Goal: Information Seeking & Learning: Learn about a topic

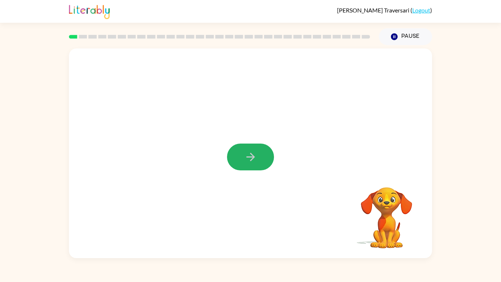
click at [242, 155] on button "button" at bounding box center [250, 156] width 47 height 27
click at [242, 155] on div at bounding box center [250, 156] width 47 height 27
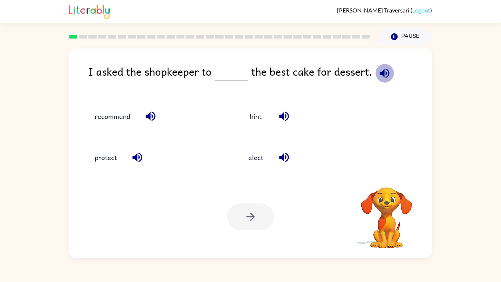
click at [378, 70] on icon "button" at bounding box center [384, 73] width 13 height 13
click at [136, 160] on icon "button" at bounding box center [137, 158] width 10 height 10
click at [146, 112] on icon "button" at bounding box center [150, 116] width 13 height 13
click at [117, 112] on button "recommend" at bounding box center [112, 116] width 50 height 20
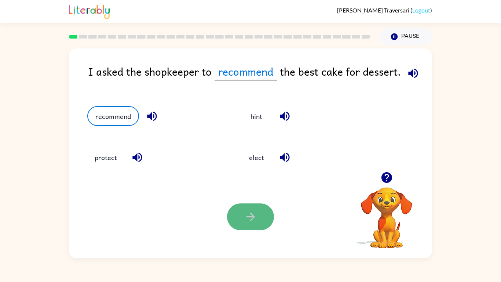
click at [235, 213] on button "button" at bounding box center [250, 216] width 47 height 27
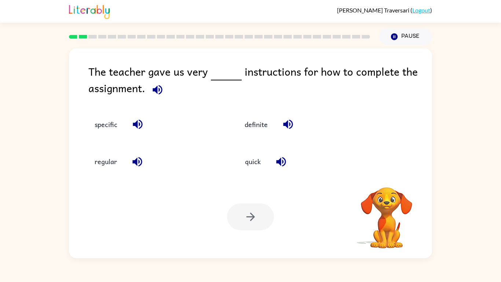
click at [159, 84] on icon "button" at bounding box center [157, 89] width 13 height 13
click at [95, 125] on button "specific" at bounding box center [105, 125] width 37 height 20
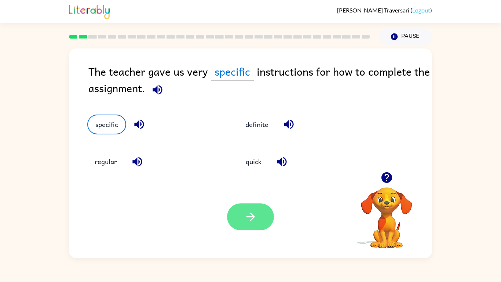
click at [236, 210] on button "button" at bounding box center [250, 216] width 47 height 27
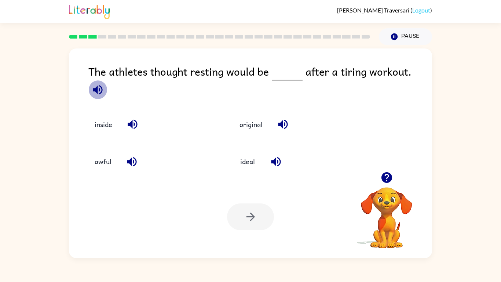
click at [104, 83] on icon "button" at bounding box center [97, 89] width 13 height 13
click at [282, 120] on icon "button" at bounding box center [283, 125] width 10 height 10
click at [279, 157] on icon "button" at bounding box center [276, 161] width 13 height 13
click at [256, 156] on button "ideal" at bounding box center [247, 162] width 31 height 20
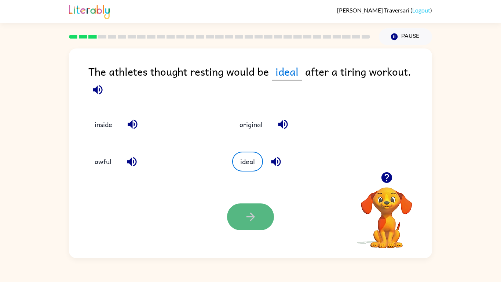
click at [258, 219] on button "button" at bounding box center [250, 216] width 47 height 27
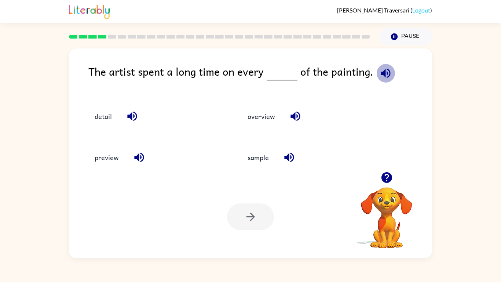
click at [381, 71] on icon "button" at bounding box center [386, 73] width 10 height 10
click at [103, 118] on button "detail" at bounding box center [103, 116] width 32 height 20
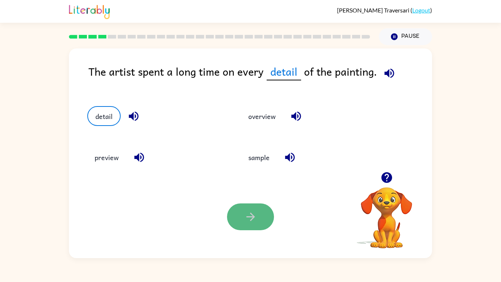
click at [243, 217] on button "button" at bounding box center [250, 216] width 47 height 27
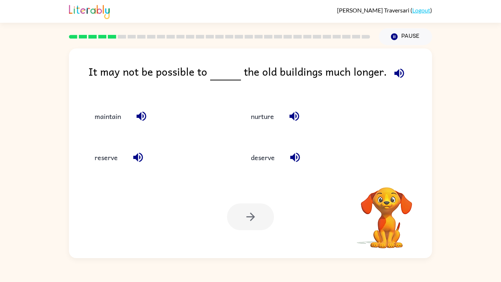
click at [152, 159] on div "reserve" at bounding box center [156, 158] width 139 height 20
click at [395, 73] on icon "button" at bounding box center [400, 73] width 10 height 10
click at [263, 159] on button "deserve" at bounding box center [263, 158] width 39 height 20
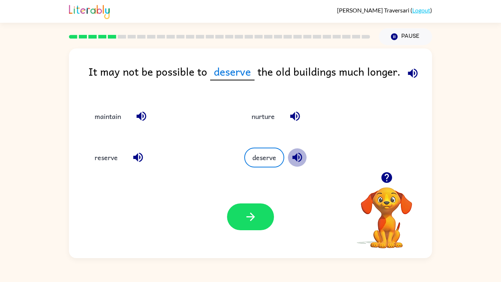
click at [297, 156] on icon "button" at bounding box center [297, 158] width 10 height 10
click at [130, 157] on button "button" at bounding box center [138, 157] width 19 height 19
click at [108, 153] on button "reserve" at bounding box center [106, 158] width 38 height 20
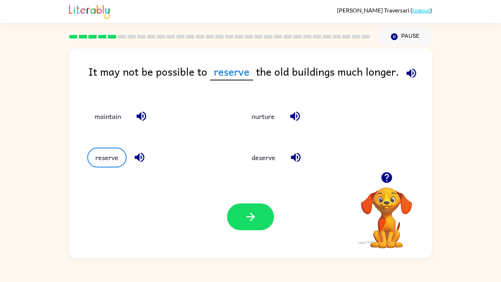
click at [142, 112] on icon "button" at bounding box center [141, 116] width 13 height 13
click at [108, 117] on button "maintain" at bounding box center [107, 116] width 41 height 20
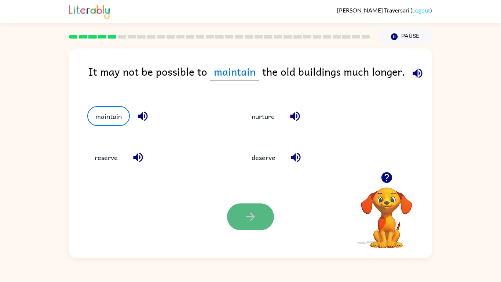
click at [265, 218] on button "button" at bounding box center [250, 216] width 47 height 27
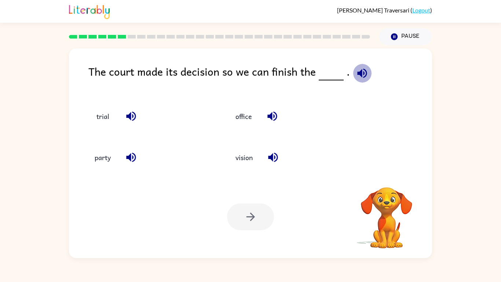
click at [359, 77] on icon "button" at bounding box center [362, 73] width 10 height 10
click at [102, 116] on button "trial" at bounding box center [102, 116] width 31 height 20
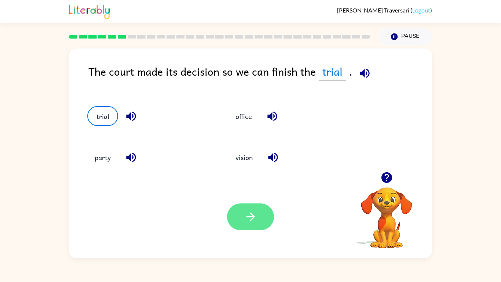
click at [257, 217] on icon "button" at bounding box center [250, 216] width 13 height 13
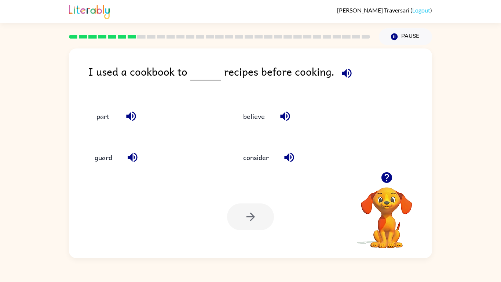
click at [342, 76] on icon "button" at bounding box center [347, 73] width 13 height 13
click at [342, 73] on icon "button" at bounding box center [347, 73] width 10 height 10
click at [281, 117] on icon "button" at bounding box center [285, 117] width 10 height 10
click at [290, 157] on icon "button" at bounding box center [289, 157] width 13 height 13
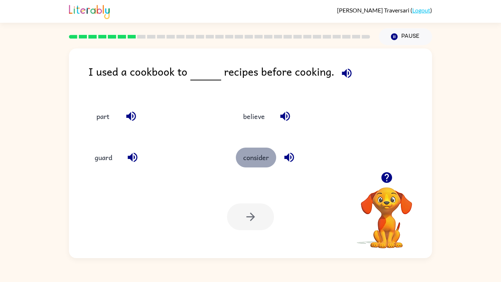
click at [268, 156] on button "consider" at bounding box center [256, 158] width 40 height 20
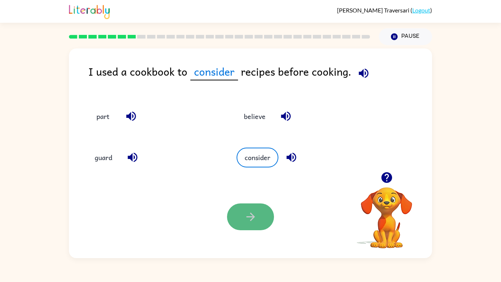
click at [258, 214] on button "button" at bounding box center [250, 216] width 47 height 27
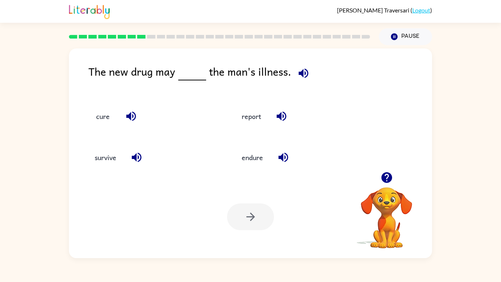
click at [298, 67] on icon "button" at bounding box center [303, 73] width 13 height 13
click at [99, 119] on button "cure" at bounding box center [102, 116] width 31 height 20
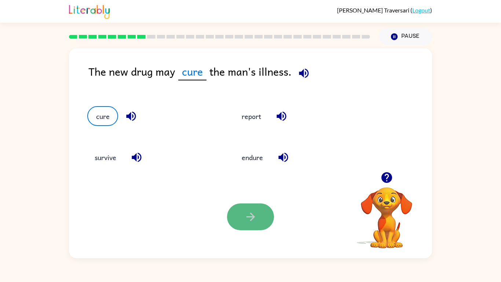
click at [247, 218] on icon "button" at bounding box center [250, 216] width 13 height 13
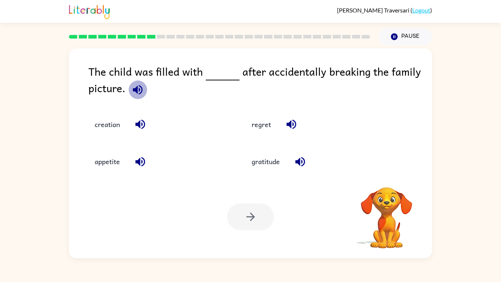
click at [138, 92] on icon "button" at bounding box center [137, 89] width 13 height 13
click at [138, 90] on icon "button" at bounding box center [137, 89] width 13 height 13
click at [138, 91] on icon "button" at bounding box center [137, 89] width 13 height 13
click at [162, 89] on div "The child was filled with after accidentally breaking the family picture." at bounding box center [260, 81] width 344 height 37
click at [258, 122] on button "regret" at bounding box center [261, 125] width 34 height 20
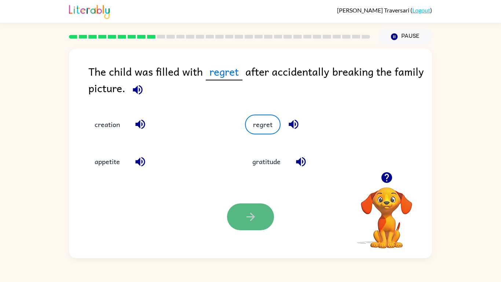
click at [251, 216] on icon "button" at bounding box center [250, 216] width 13 height 13
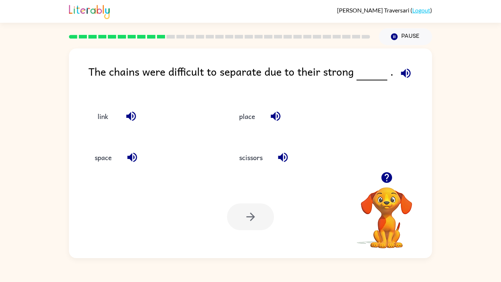
click at [400, 70] on icon "button" at bounding box center [406, 73] width 13 height 13
click at [104, 119] on button "link" at bounding box center [102, 116] width 31 height 20
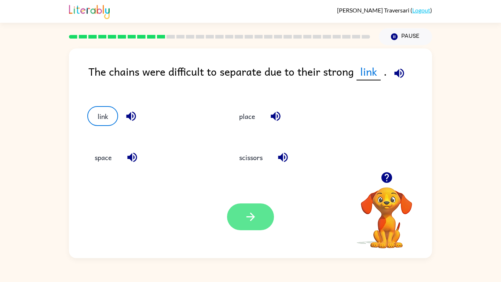
click at [258, 208] on button "button" at bounding box center [250, 216] width 47 height 27
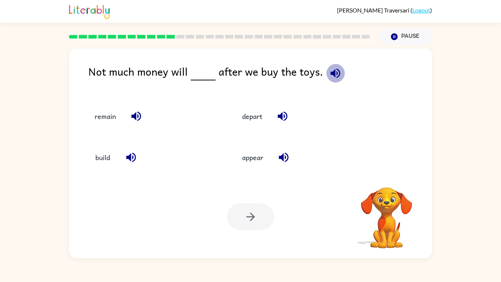
click at [335, 70] on icon "button" at bounding box center [336, 73] width 10 height 10
click at [282, 111] on icon "button" at bounding box center [282, 116] width 13 height 13
click at [260, 117] on button "depart" at bounding box center [252, 116] width 35 height 20
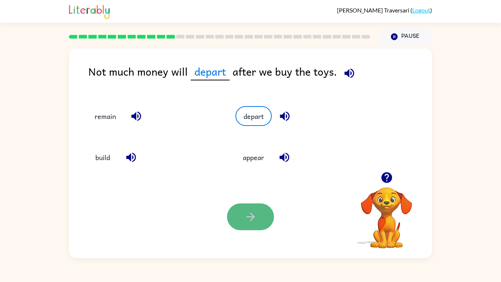
click at [251, 217] on icon "button" at bounding box center [250, 216] width 8 height 8
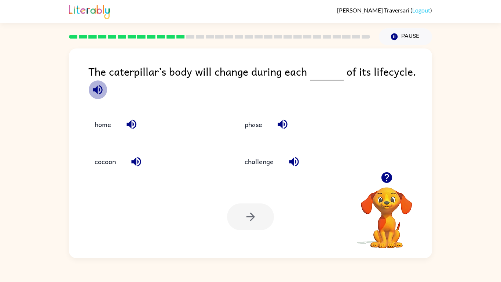
click at [98, 84] on icon "button" at bounding box center [97, 89] width 13 height 13
click at [98, 87] on icon "button" at bounding box center [97, 89] width 13 height 13
click at [98, 86] on icon "button" at bounding box center [97, 89] width 13 height 13
click at [254, 130] on button "phase" at bounding box center [253, 125] width 32 height 20
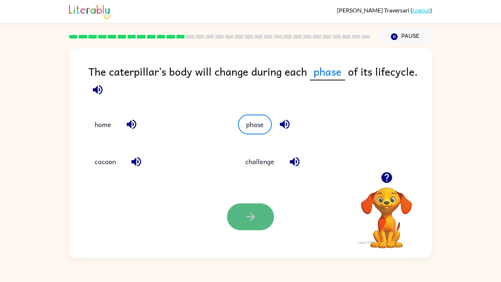
click at [255, 219] on icon "button" at bounding box center [250, 216] width 13 height 13
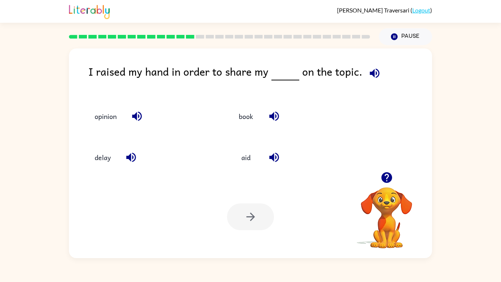
click at [370, 69] on icon "button" at bounding box center [374, 73] width 13 height 13
click at [248, 119] on button "book" at bounding box center [245, 116] width 31 height 20
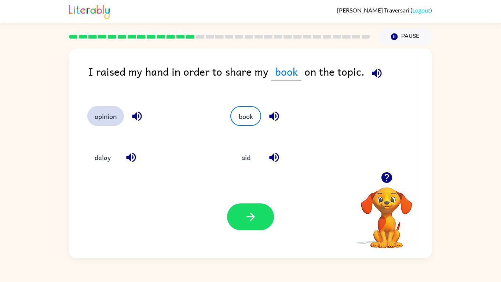
click at [115, 117] on button "opinion" at bounding box center [105, 116] width 37 height 20
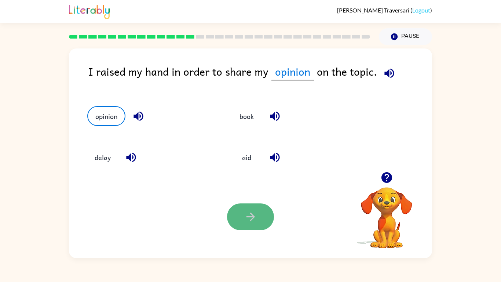
click at [244, 214] on icon "button" at bounding box center [250, 216] width 13 height 13
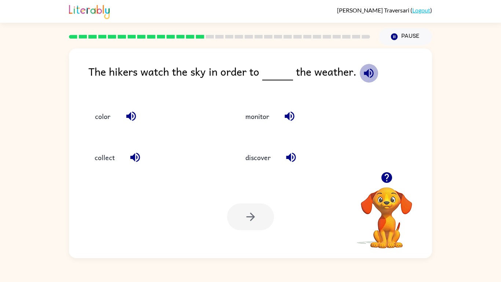
click at [360, 76] on button "button" at bounding box center [369, 73] width 19 height 19
click at [259, 164] on button "discover" at bounding box center [258, 158] width 40 height 20
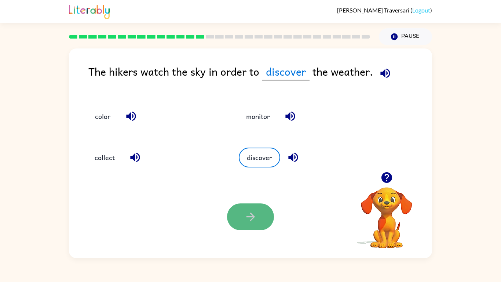
click at [250, 206] on button "button" at bounding box center [250, 216] width 47 height 27
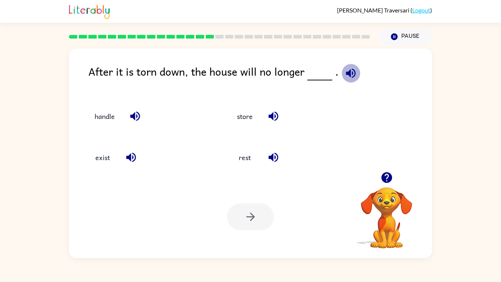
click at [342, 75] on button "button" at bounding box center [351, 73] width 19 height 19
click at [112, 153] on button "exist" at bounding box center [102, 158] width 31 height 20
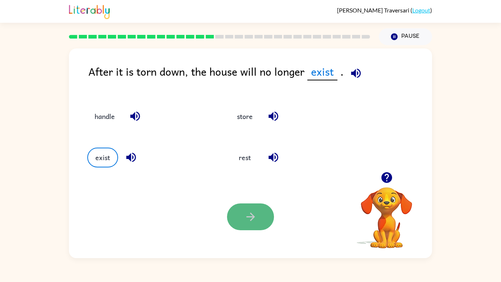
click at [263, 219] on button "button" at bounding box center [250, 216] width 47 height 27
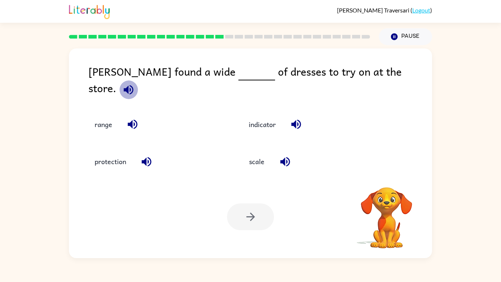
click at [135, 83] on icon "button" at bounding box center [128, 89] width 13 height 13
click at [187, 115] on div "range" at bounding box center [155, 125] width 137 height 20
click at [97, 119] on button "range" at bounding box center [103, 125] width 32 height 20
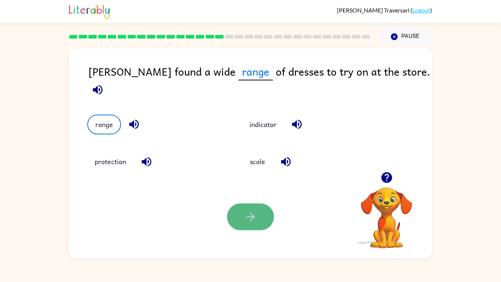
click at [257, 219] on button "button" at bounding box center [250, 216] width 47 height 27
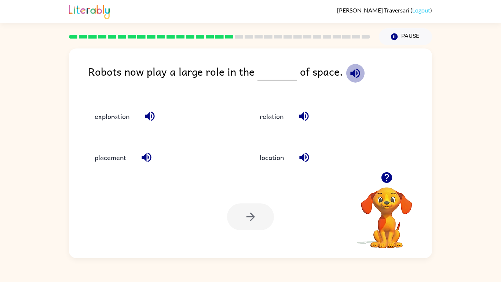
click at [350, 73] on icon "button" at bounding box center [355, 73] width 10 height 10
click at [144, 115] on icon "button" at bounding box center [149, 116] width 13 height 13
click at [313, 123] on div "relation" at bounding box center [326, 116] width 148 height 20
click at [108, 116] on button "exploration" at bounding box center [112, 116] width 50 height 20
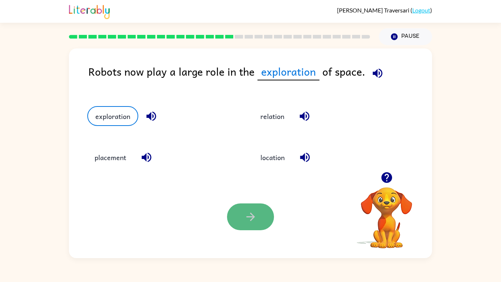
click at [233, 217] on button "button" at bounding box center [250, 216] width 47 height 27
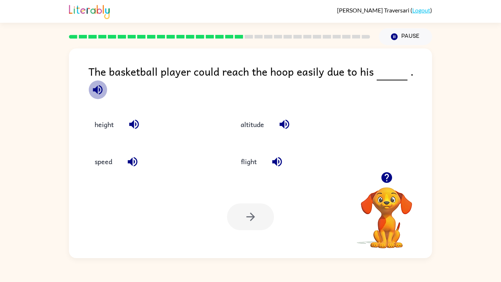
click at [102, 85] on icon "button" at bounding box center [98, 90] width 10 height 10
click at [110, 119] on button "height" at bounding box center [104, 125] width 34 height 20
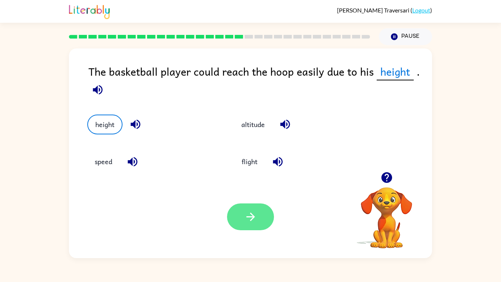
click at [241, 211] on button "button" at bounding box center [250, 216] width 47 height 27
click at [241, 211] on div at bounding box center [250, 216] width 47 height 27
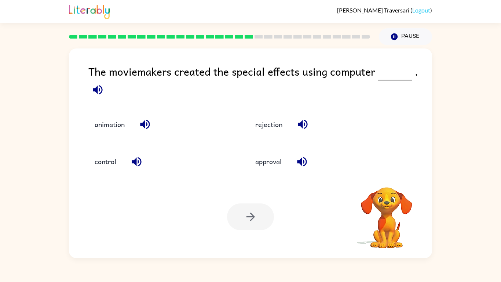
click at [103, 92] on icon "button" at bounding box center [97, 89] width 13 height 13
click at [120, 120] on button "animation" at bounding box center [109, 125] width 45 height 20
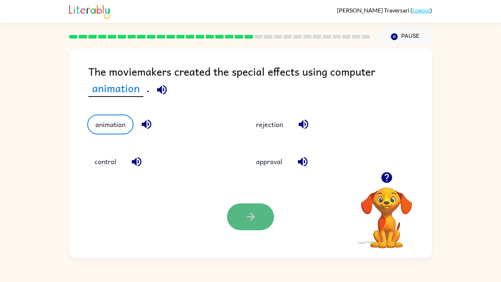
click at [253, 219] on icon "button" at bounding box center [250, 216] width 13 height 13
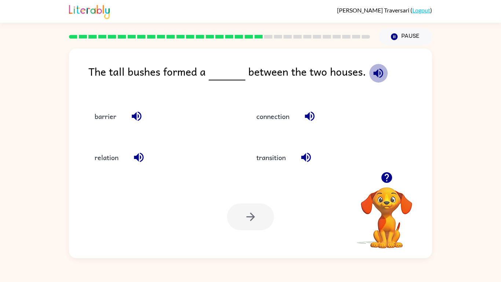
click at [369, 78] on button "button" at bounding box center [378, 73] width 19 height 19
click at [135, 109] on button "button" at bounding box center [136, 116] width 19 height 19
click at [111, 119] on button "barrier" at bounding box center [105, 116] width 36 height 20
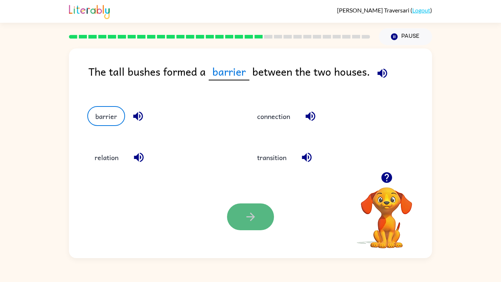
click at [257, 211] on icon "button" at bounding box center [250, 216] width 13 height 13
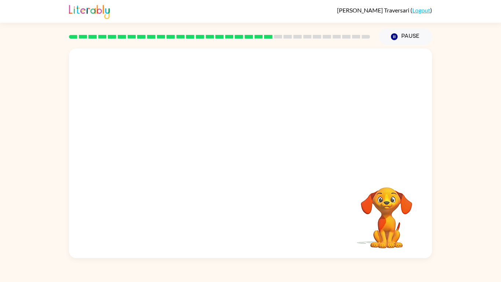
click at [192, 150] on video "Your browser must support playing .mp4 files to use Literably. Please try using…" at bounding box center [250, 109] width 363 height 123
click at [256, 159] on icon "button" at bounding box center [250, 156] width 13 height 13
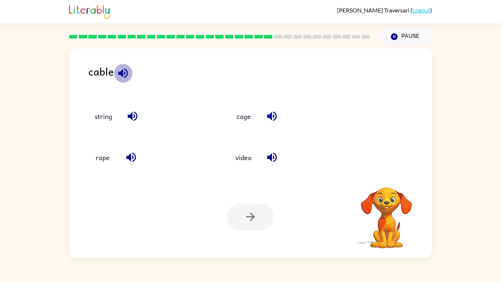
click at [124, 65] on button "button" at bounding box center [123, 73] width 19 height 19
click at [97, 113] on button "string" at bounding box center [103, 116] width 32 height 20
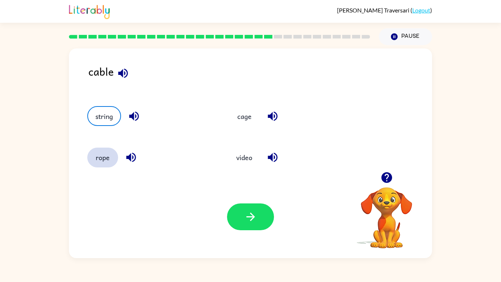
click at [109, 157] on button "rope" at bounding box center [102, 158] width 31 height 20
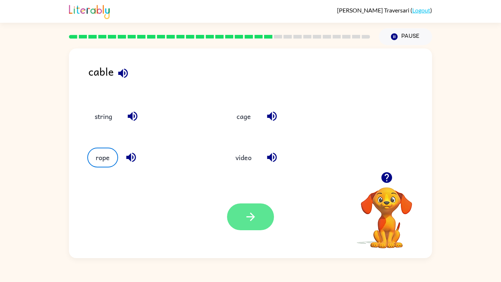
click at [251, 215] on icon "button" at bounding box center [250, 216] width 13 height 13
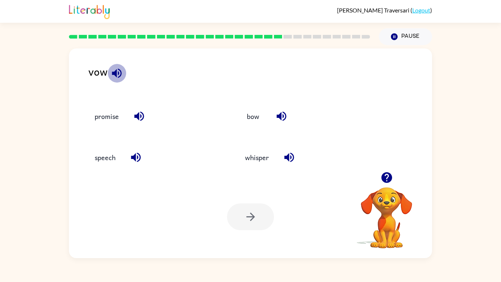
click at [117, 81] on button "button" at bounding box center [117, 73] width 19 height 19
click at [257, 117] on button "bow" at bounding box center [253, 116] width 31 height 20
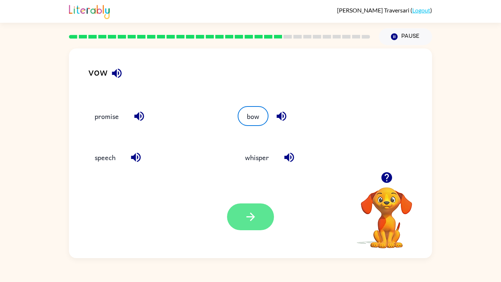
click at [256, 204] on button "button" at bounding box center [250, 216] width 47 height 27
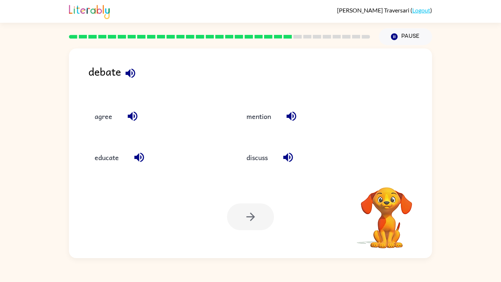
click at [129, 80] on button "button" at bounding box center [130, 73] width 19 height 19
click at [254, 155] on button "discuss" at bounding box center [257, 158] width 36 height 20
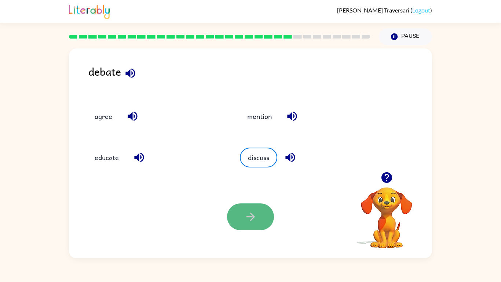
click at [246, 216] on icon "button" at bounding box center [250, 216] width 13 height 13
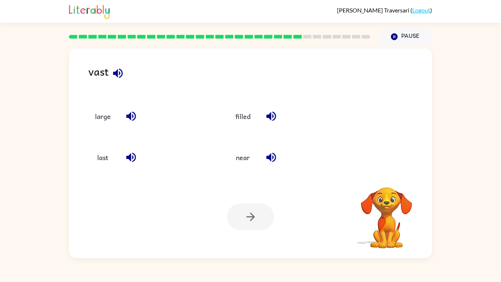
click at [117, 67] on icon "button" at bounding box center [118, 73] width 13 height 13
click at [105, 115] on button "large" at bounding box center [102, 116] width 31 height 20
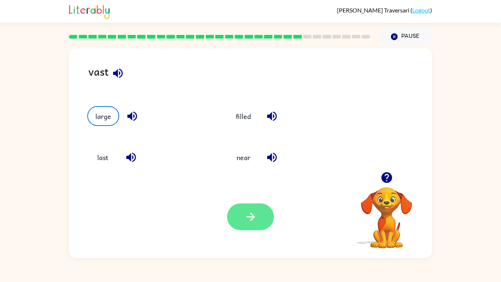
click at [252, 219] on icon "button" at bounding box center [250, 216] width 13 height 13
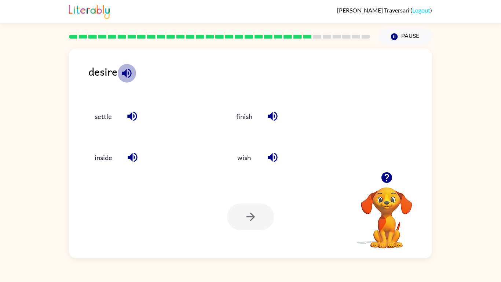
click at [126, 74] on icon "button" at bounding box center [127, 73] width 10 height 10
click at [95, 113] on button "settle" at bounding box center [103, 116] width 32 height 20
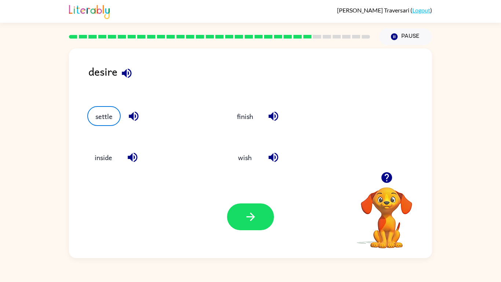
click at [131, 114] on icon "button" at bounding box center [133, 116] width 13 height 13
click at [272, 119] on icon "button" at bounding box center [273, 116] width 13 height 13
click at [277, 159] on icon "button" at bounding box center [273, 157] width 13 height 13
click at [248, 161] on button "wish" at bounding box center [245, 158] width 31 height 20
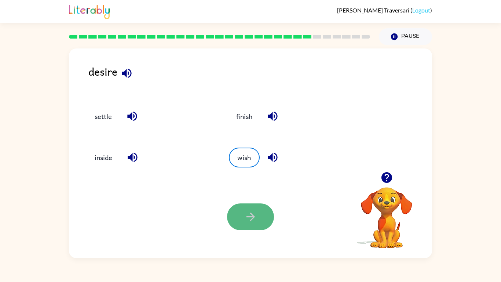
click at [250, 213] on icon "button" at bounding box center [250, 216] width 8 height 8
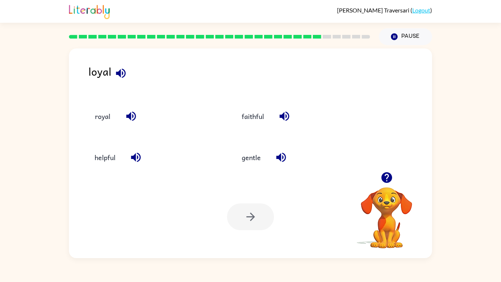
click at [119, 69] on icon "button" at bounding box center [121, 73] width 13 height 13
click at [94, 118] on button "royal" at bounding box center [102, 116] width 31 height 20
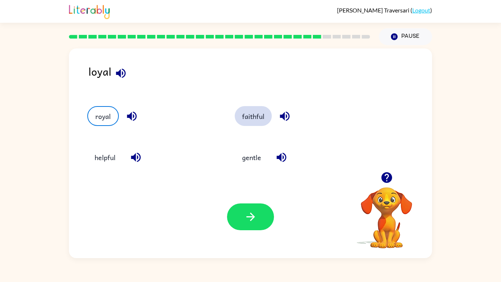
click at [248, 115] on button "faithful" at bounding box center [253, 116] width 37 height 20
click at [98, 120] on button "royal" at bounding box center [102, 116] width 31 height 20
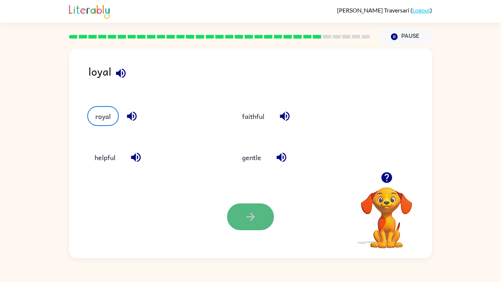
click at [244, 206] on button "button" at bounding box center [250, 216] width 47 height 27
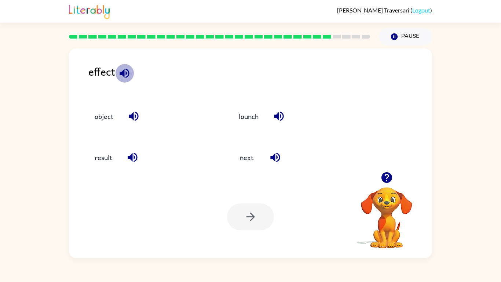
click at [126, 73] on icon "button" at bounding box center [125, 73] width 10 height 10
click at [131, 113] on icon "button" at bounding box center [133, 116] width 13 height 13
click at [116, 117] on button "object" at bounding box center [103, 116] width 33 height 20
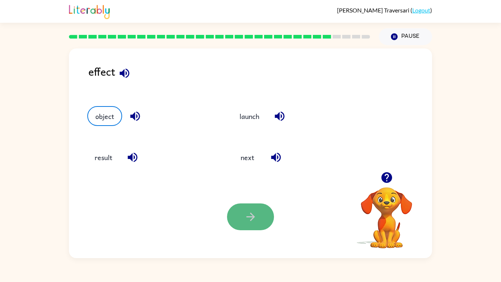
click at [252, 219] on icon "button" at bounding box center [250, 216] width 8 height 8
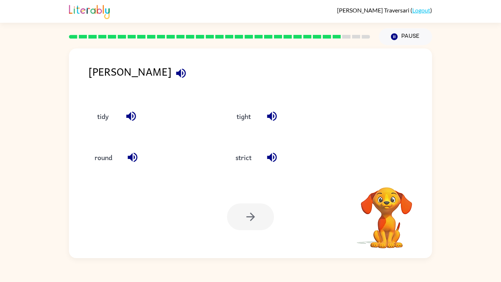
click at [176, 71] on icon "button" at bounding box center [181, 73] width 10 height 10
click at [176, 72] on icon "button" at bounding box center [181, 73] width 10 height 10
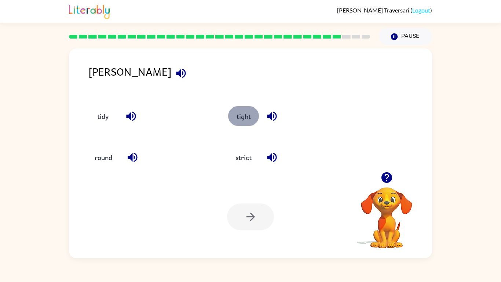
click at [253, 121] on button "tight" at bounding box center [243, 116] width 31 height 20
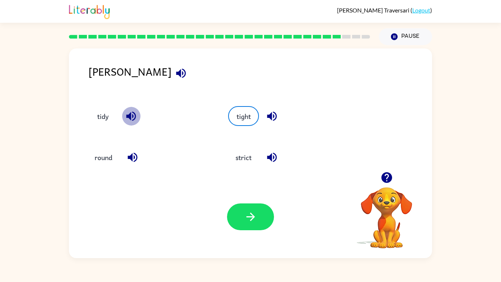
click at [133, 120] on icon "button" at bounding box center [131, 116] width 13 height 13
click at [112, 119] on button "tidy" at bounding box center [102, 116] width 31 height 20
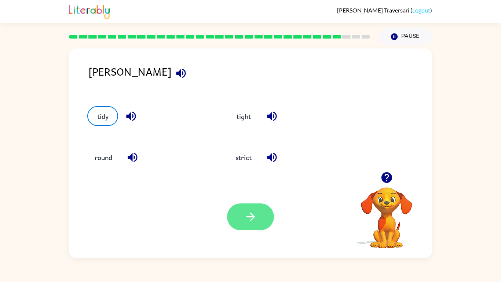
click at [253, 217] on icon "button" at bounding box center [250, 216] width 8 height 8
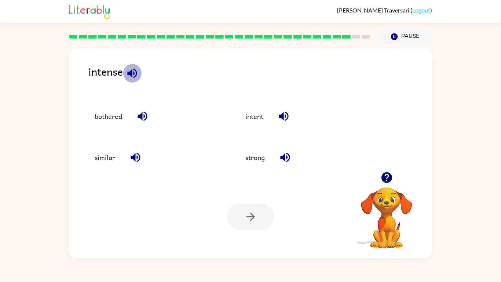
click at [134, 65] on button "button" at bounding box center [132, 73] width 19 height 19
click at [279, 117] on icon "button" at bounding box center [283, 116] width 13 height 13
click at [143, 117] on icon "button" at bounding box center [142, 116] width 13 height 13
click at [260, 123] on button "intent" at bounding box center [254, 116] width 33 height 20
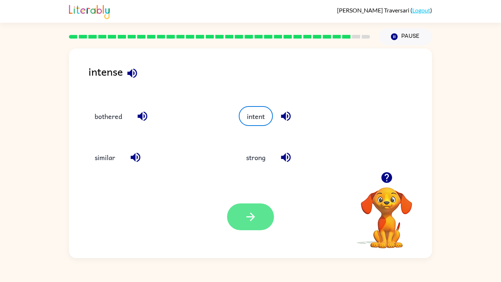
click at [258, 220] on button "button" at bounding box center [250, 216] width 47 height 27
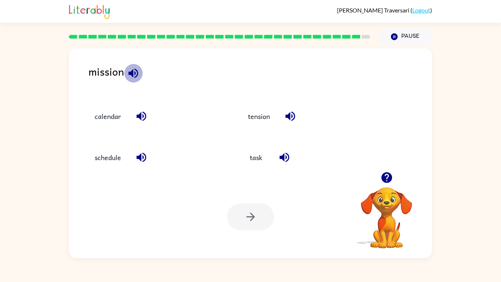
click at [132, 70] on icon "button" at bounding box center [133, 73] width 10 height 10
click at [283, 112] on button "button" at bounding box center [290, 116] width 19 height 19
click at [143, 162] on icon "button" at bounding box center [141, 157] width 13 height 13
click at [105, 154] on button "schedule" at bounding box center [107, 158] width 41 height 20
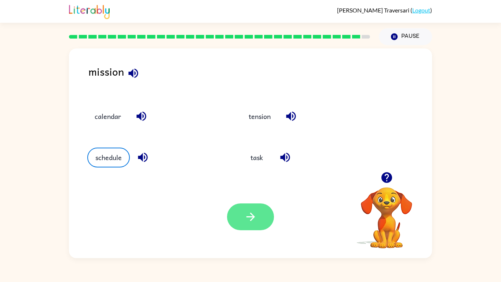
click at [251, 225] on button "button" at bounding box center [250, 216] width 47 height 27
